Goal: Navigation & Orientation: Find specific page/section

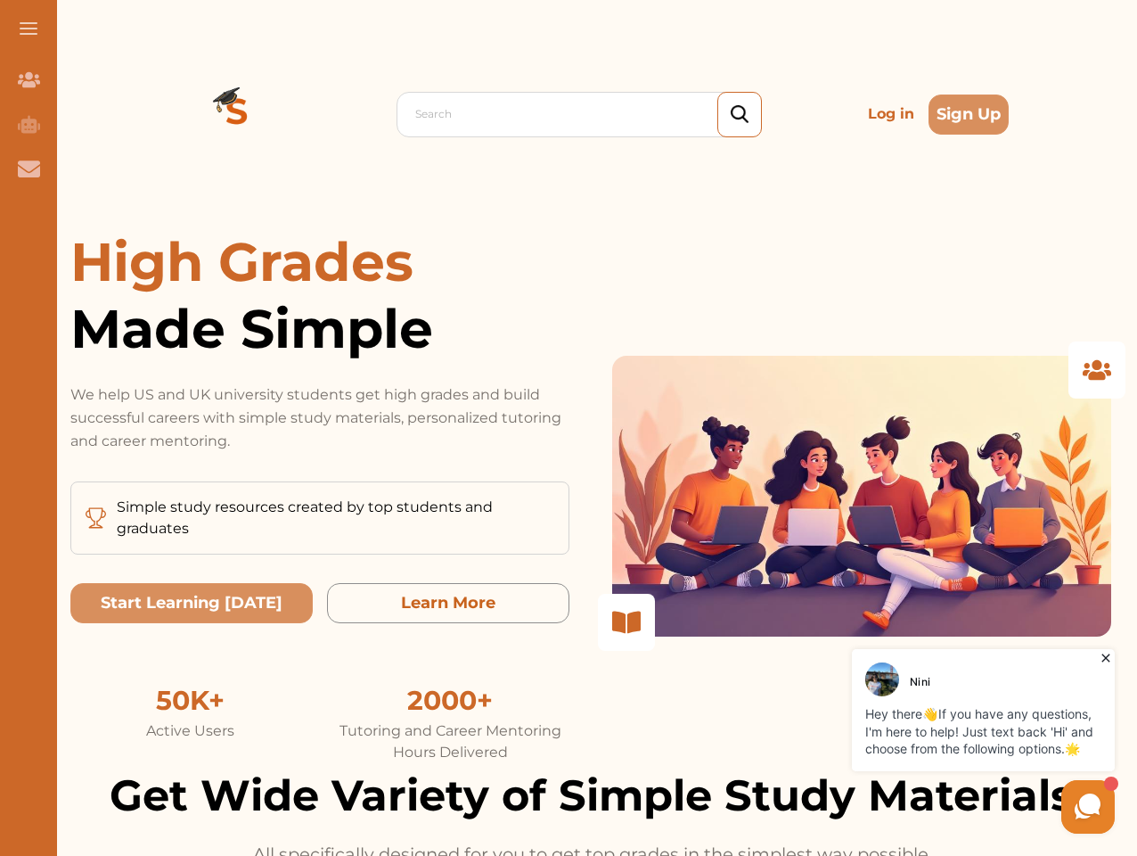
click at [569, 428] on p "We help US and UK university students get high grades and build successful care…" at bounding box center [319, 418] width 499 height 70
click at [29, 29] on span at bounding box center [29, 29] width 18 height 2
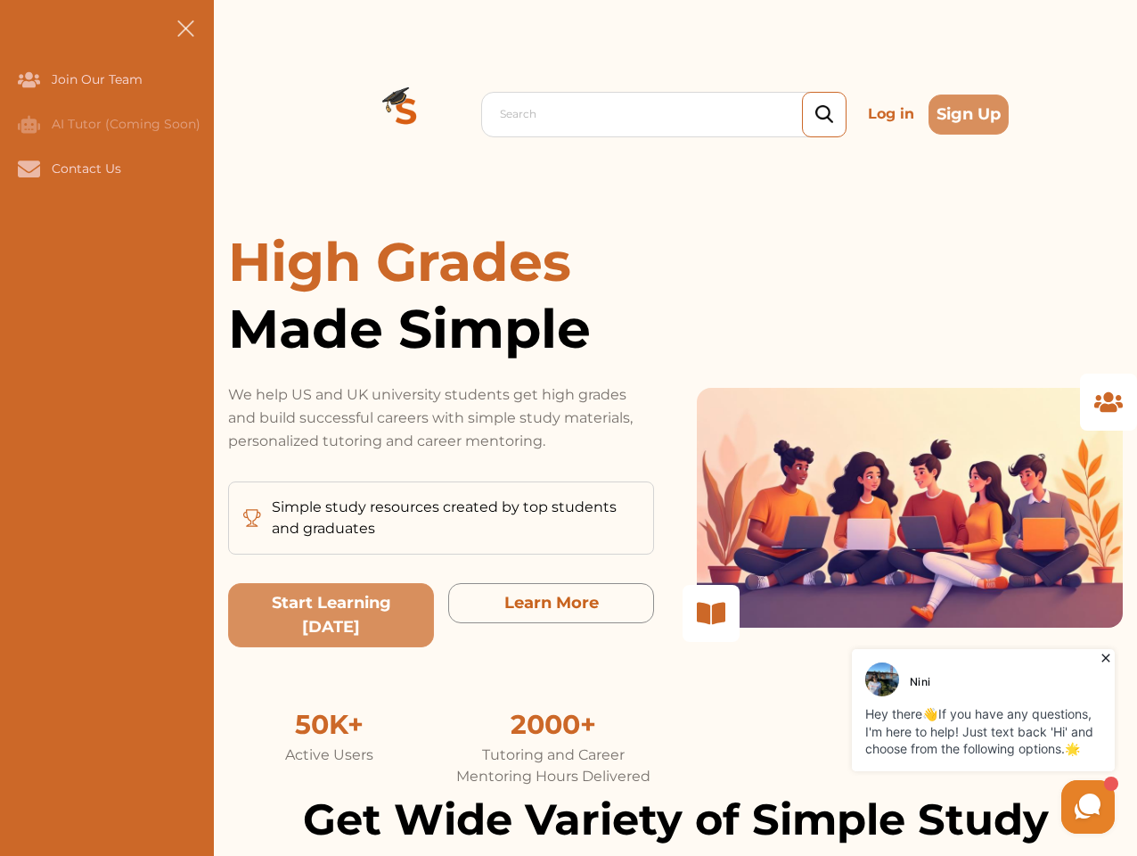
click at [29, 79] on icon "Join Our Team" at bounding box center [29, 79] width 22 height 15
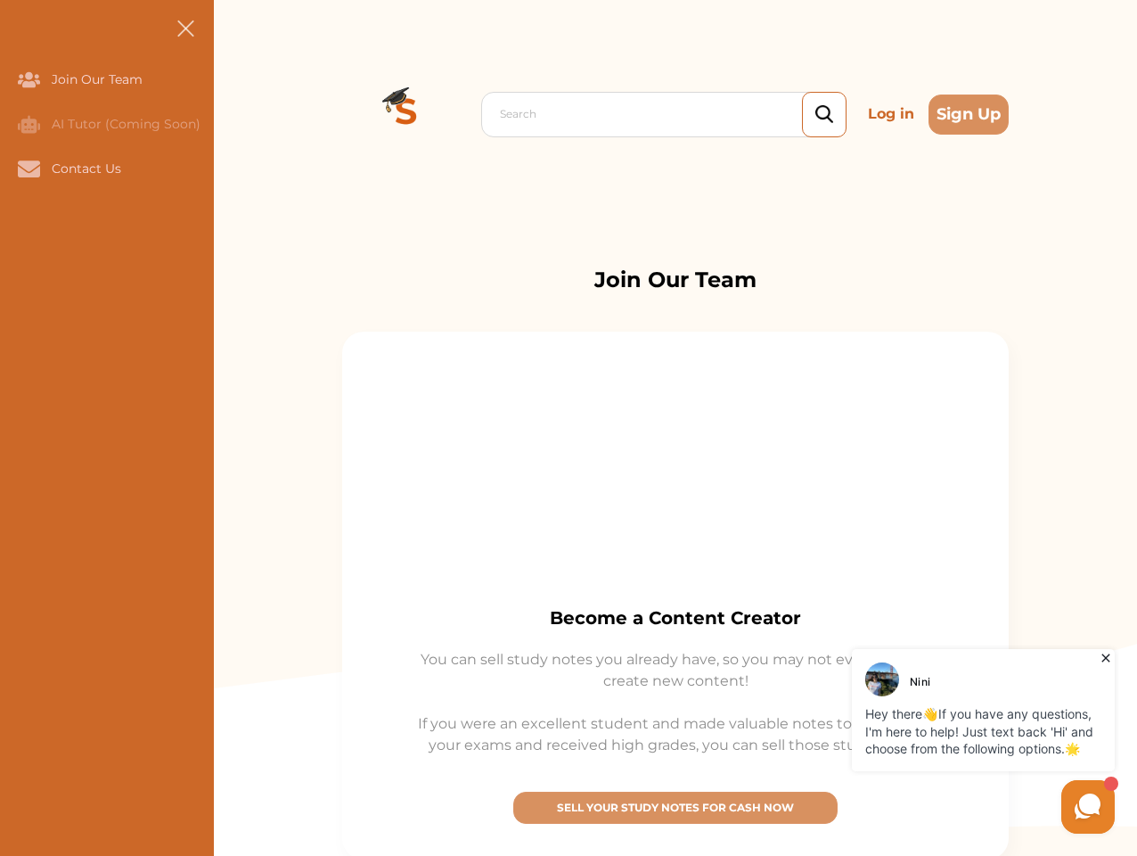
click at [29, 124] on icon "AI Tutor (Coming Soon)" at bounding box center [29, 124] width 22 height 18
click at [29, 168] on icon "Contact Us" at bounding box center [29, 168] width 22 height 16
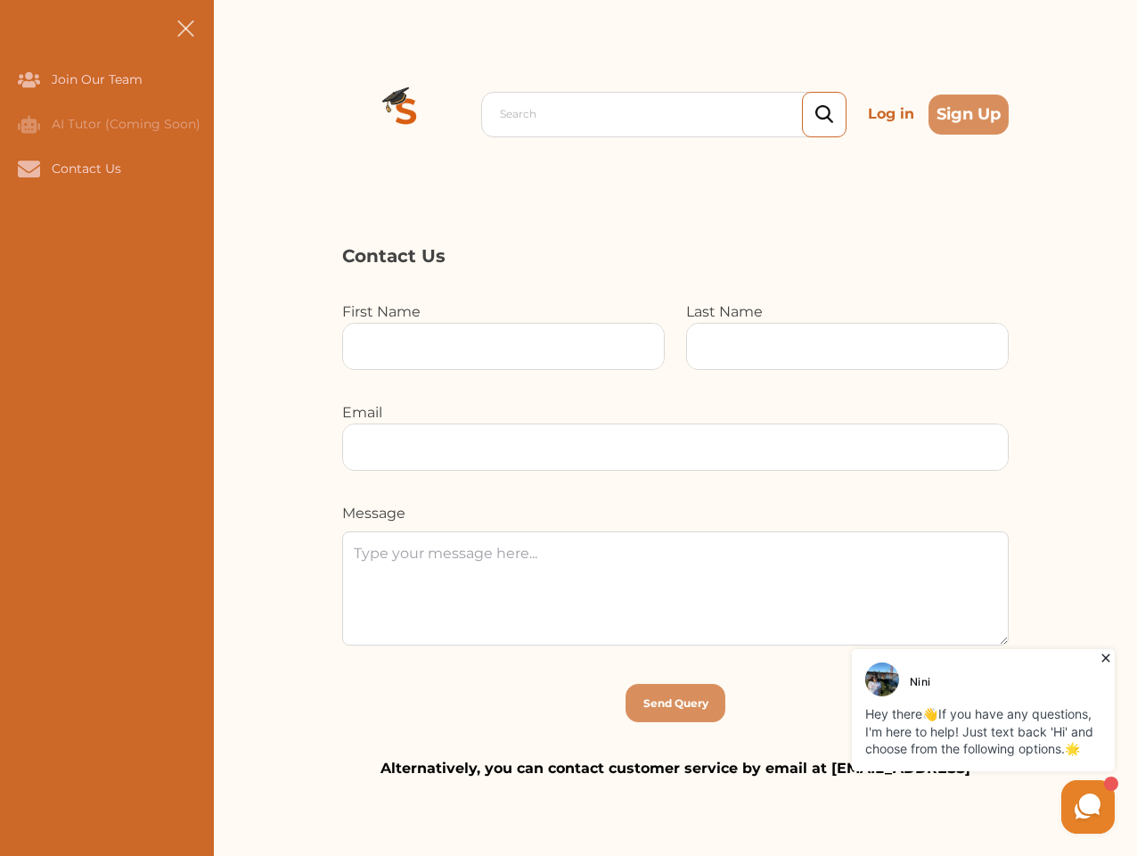
click at [237, 114] on div "Search Log in Sign Up Search Log in Sign Up" at bounding box center [676, 114] width 924 height 228
click at [891, 114] on p "Log in" at bounding box center [891, 114] width 61 height 36
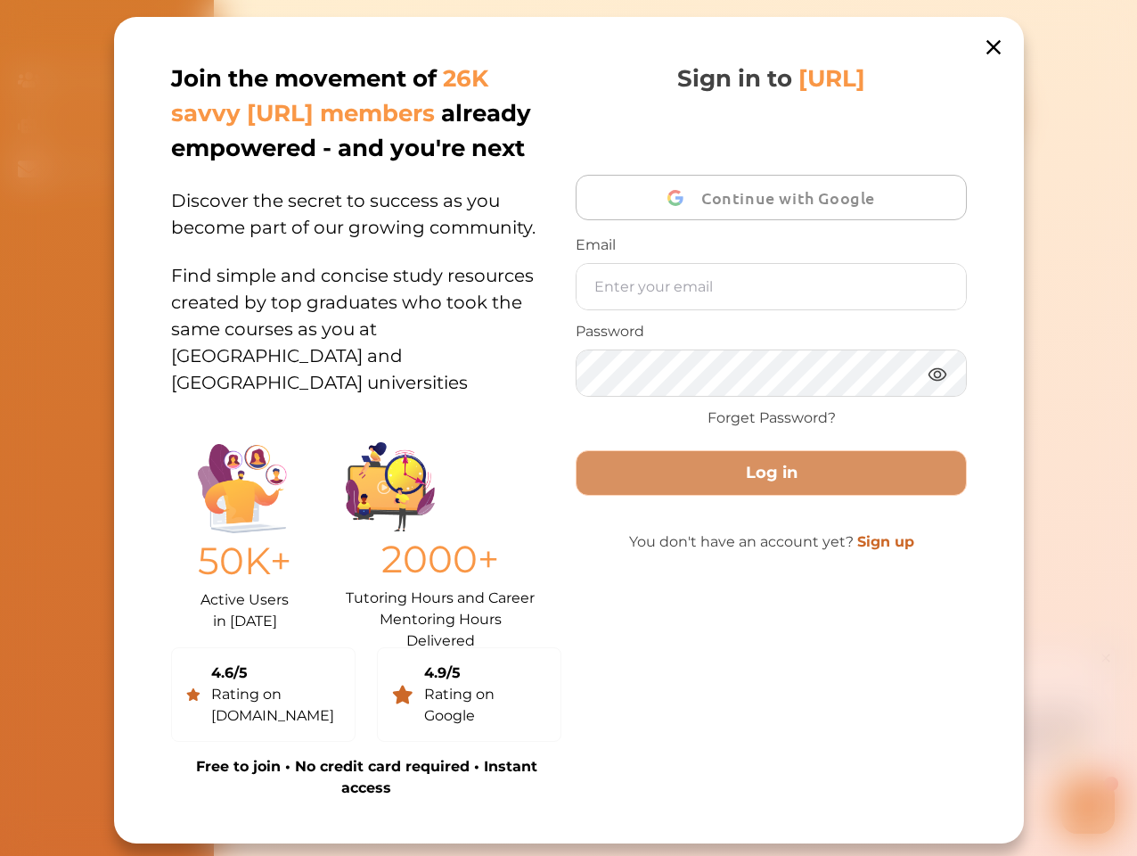
click at [969, 114] on div "Join the movement of 26K savvy [URL] members already empowered - and you're nex…" at bounding box center [569, 430] width 910 height 826
click at [192, 603] on div "50K+ Active Users in [DATE] 2000+ Tutoring Hours and Career Mentoring Hours Del…" at bounding box center [366, 531] width 390 height 201
